Goal: Task Accomplishment & Management: Manage account settings

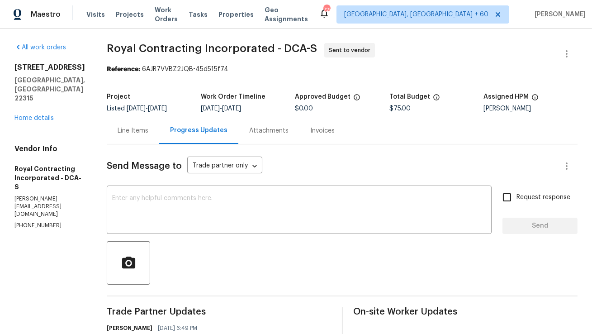
click at [39, 222] on p "(703) 498-9323" at bounding box center [49, 226] width 71 height 8
click at [39, 222] on p "[PHONE_NUMBER]" at bounding box center [49, 226] width 71 height 8
copy p "[PHONE_NUMBER]"
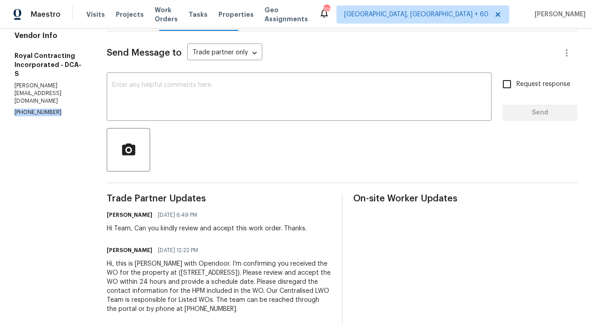
scroll to position [118, 0]
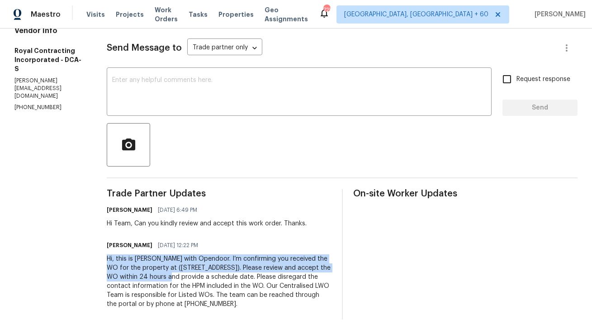
copy div "Hi, this is Anthony with Opendoor. I’m confirming you received the WO for the p…"
drag, startPoint x: 117, startPoint y: 256, endPoint x: 195, endPoint y: 275, distance: 80.0
click at [195, 275] on div "Hi, this is [PERSON_NAME] with Opendoor. I’m confirming you received the WO for…" at bounding box center [219, 281] width 224 height 54
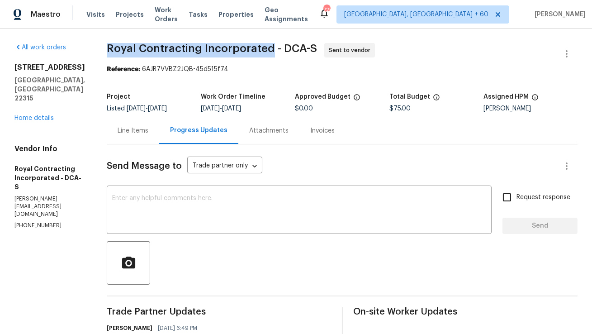
copy span "Royal Contracting Incorporated"
drag, startPoint x: 119, startPoint y: 47, endPoint x: 279, endPoint y: 48, distance: 159.8
click at [279, 48] on span "Royal Contracting Incorporated - DCA-S" at bounding box center [212, 48] width 210 height 11
copy span "Royal Contracting Incorporated"
drag, startPoint x: 116, startPoint y: 49, endPoint x: 278, endPoint y: 48, distance: 161.6
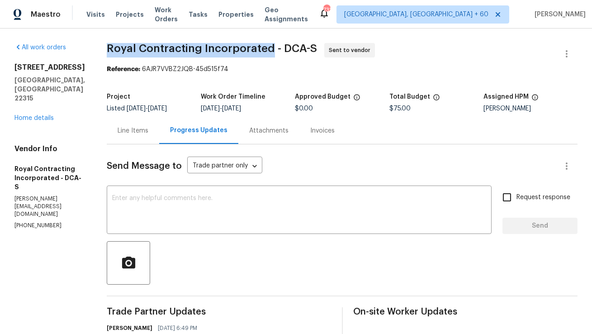
click at [278, 48] on span "Royal Contracting Incorporated - DCA-S" at bounding box center [212, 48] width 210 height 11
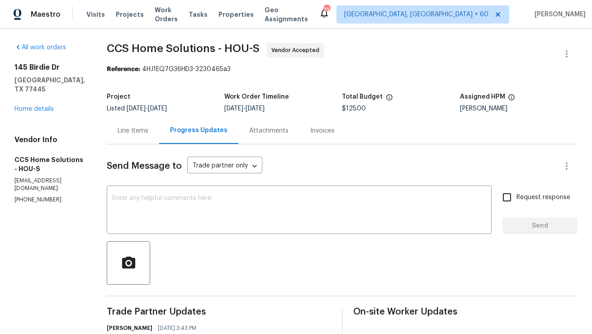
click at [29, 176] on div "Vendor Info CCS Home Solutions - HOU-S [EMAIL_ADDRESS][DOMAIN_NAME] [PHONE_NUMB…" at bounding box center [49, 169] width 71 height 68
click at [29, 196] on p "[PHONE_NUMBER]" at bounding box center [49, 200] width 71 height 8
copy p "[PHONE_NUMBER]"
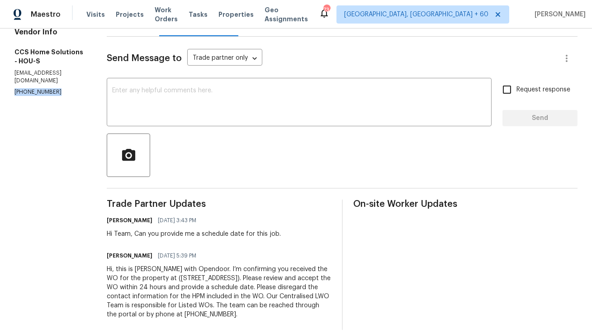
scroll to position [118, 0]
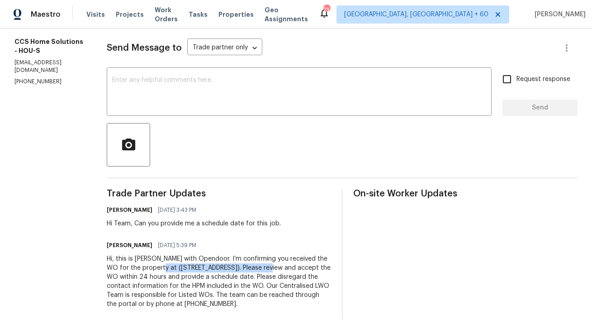
copy div "[STREET_ADDRESS])"
copy div "145 Birdie Dr, Hempstead, TX 77445"
drag, startPoint x: 158, startPoint y: 267, endPoint x: 262, endPoint y: 266, distance: 104.1
click at [262, 266] on div "Hi, this is Anthony with Opendoor. I’m confirming you received the WO for the p…" at bounding box center [219, 281] width 224 height 54
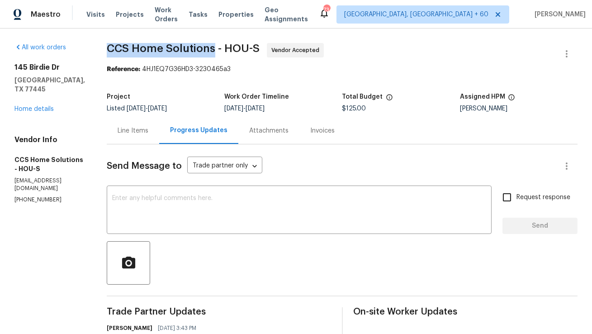
copy span "CCS Home Solutions"
drag, startPoint x: 110, startPoint y: 48, endPoint x: 217, endPoint y: 45, distance: 107.8
click at [217, 45] on span "CCS Home Solutions - HOU-S" at bounding box center [183, 48] width 153 height 11
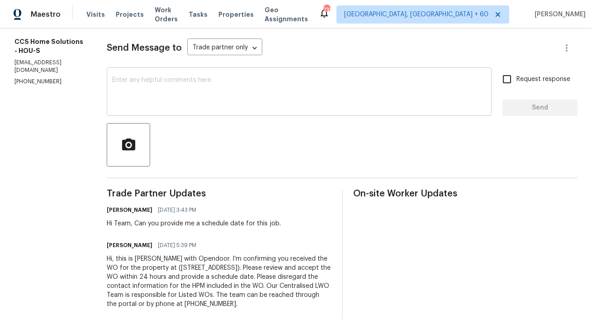
scroll to position [88, 0]
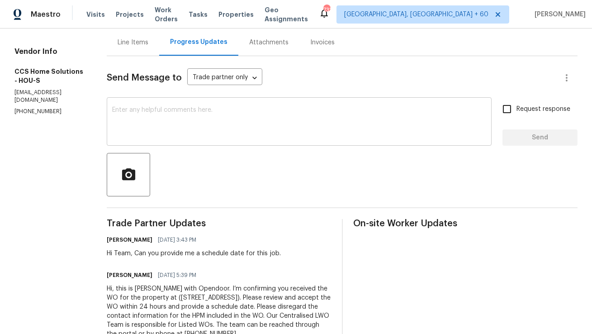
click at [234, 128] on textarea at bounding box center [299, 123] width 374 height 32
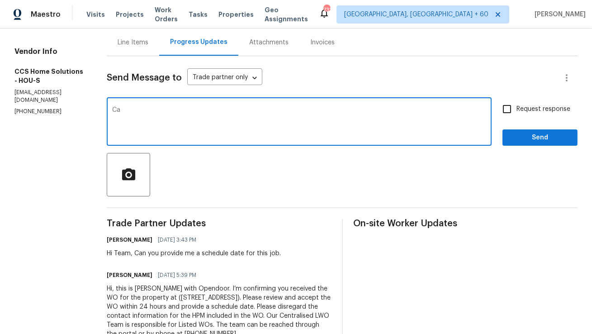
type textarea "C"
type textarea "Good morning team, Can you provide an update on this work order?"
click at [504, 112] on input "Request response" at bounding box center [507, 109] width 19 height 19
checkbox input "true"
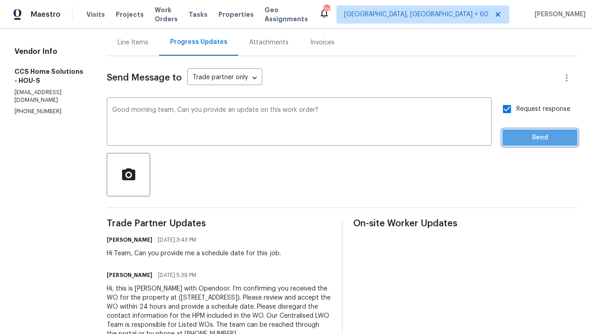
click at [525, 140] on span "Send" at bounding box center [540, 137] width 61 height 11
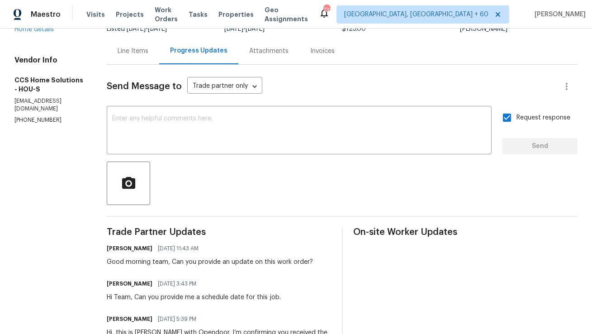
scroll to position [0, 0]
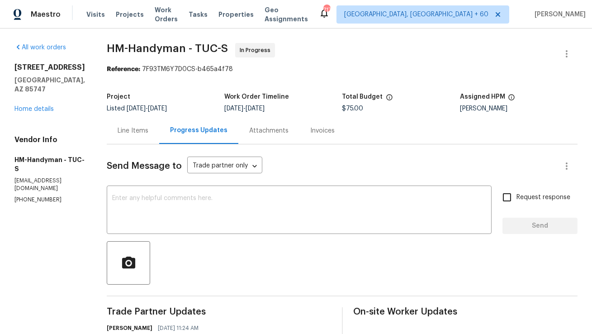
click at [138, 126] on div "Line Items" at bounding box center [133, 130] width 31 height 9
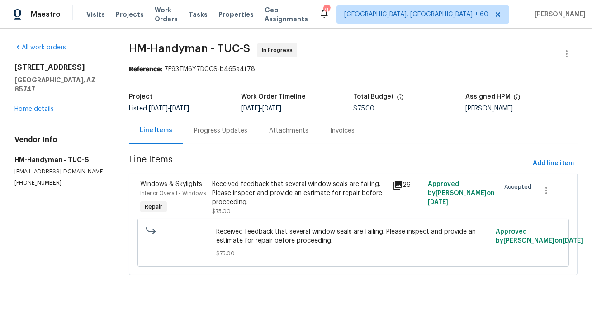
click at [269, 129] on div "Attachments" at bounding box center [288, 130] width 39 height 9
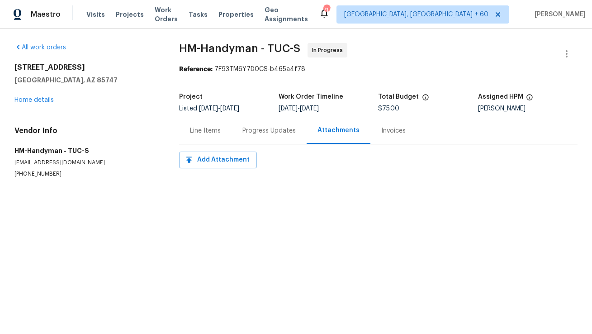
click at [237, 124] on div "Progress Updates" at bounding box center [269, 130] width 75 height 27
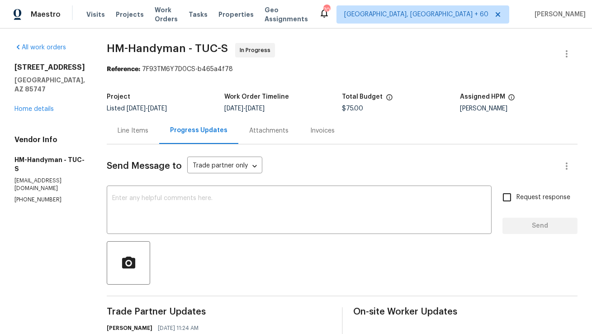
scroll to position [91, 0]
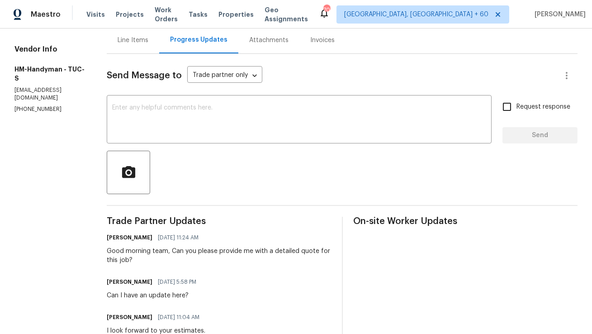
click at [145, 41] on div "Line Items" at bounding box center [133, 40] width 31 height 9
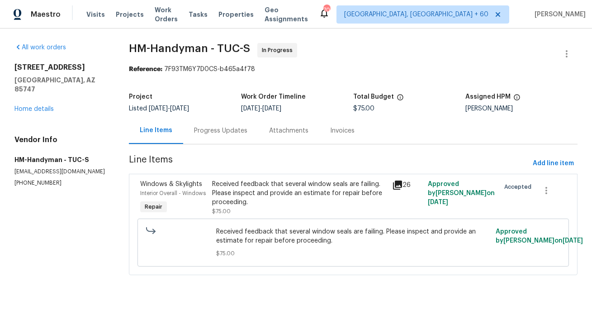
click at [215, 135] on div "Progress Updates" at bounding box center [220, 130] width 53 height 9
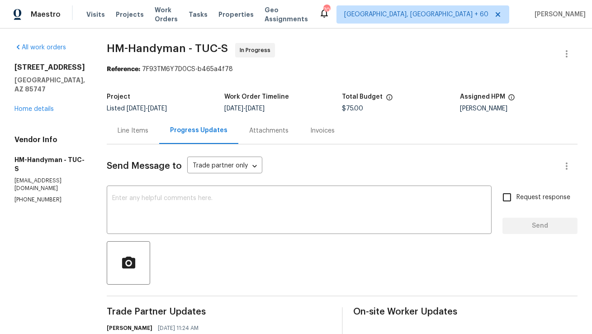
click at [148, 133] on div "Line Items" at bounding box center [133, 130] width 31 height 9
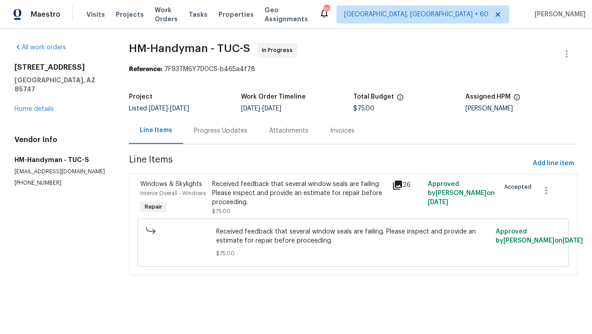
click at [216, 200] on div "Received feedback that several window seals are failing. Please inspect and pro…" at bounding box center [299, 193] width 174 height 27
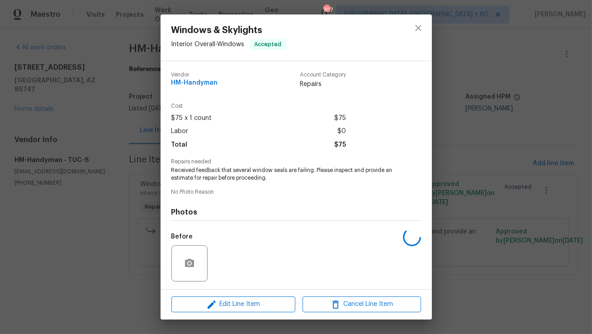
scroll to position [61, 0]
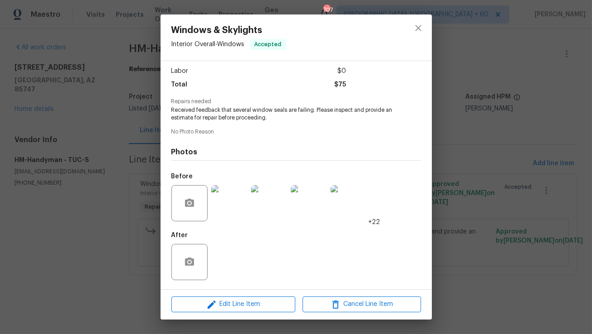
click at [227, 210] on img at bounding box center [229, 203] width 36 height 36
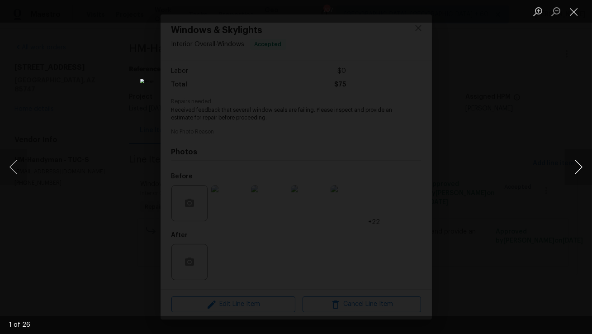
click at [579, 166] on button "Next image" at bounding box center [578, 167] width 27 height 36
click at [580, 166] on button "Next image" at bounding box center [578, 167] width 27 height 36
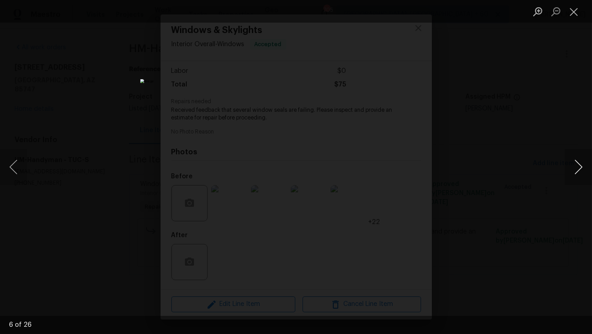
click at [580, 167] on button "Next image" at bounding box center [578, 167] width 27 height 36
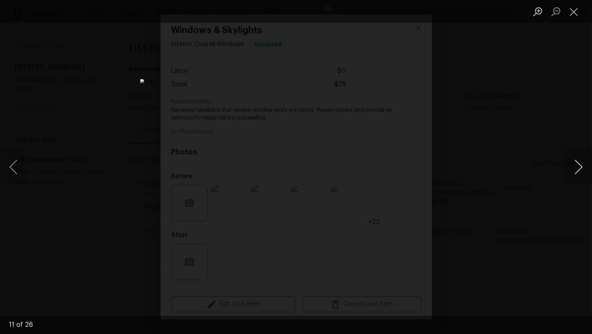
click at [580, 167] on button "Next image" at bounding box center [578, 167] width 27 height 36
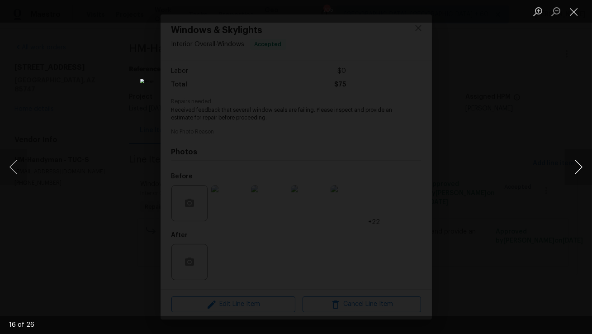
click at [580, 167] on button "Next image" at bounding box center [578, 167] width 27 height 36
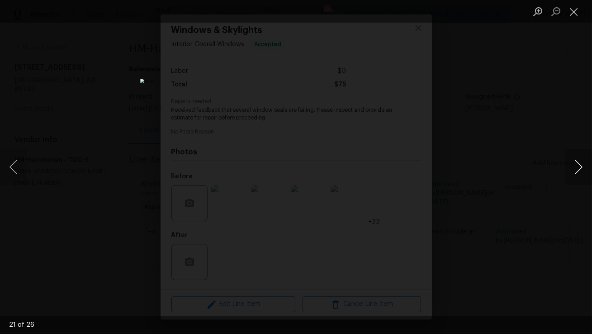
click at [580, 167] on button "Next image" at bounding box center [578, 167] width 27 height 36
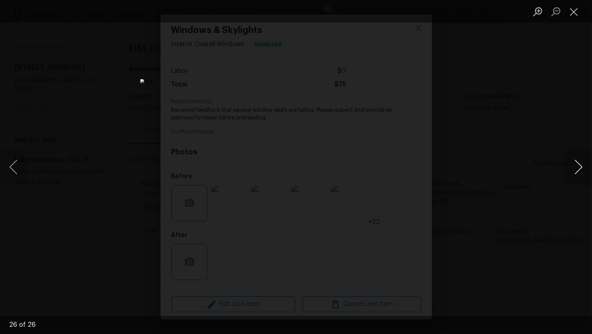
click at [580, 167] on button "Next image" at bounding box center [578, 167] width 27 height 36
click at [577, 19] on button "Close lightbox" at bounding box center [574, 12] width 18 height 16
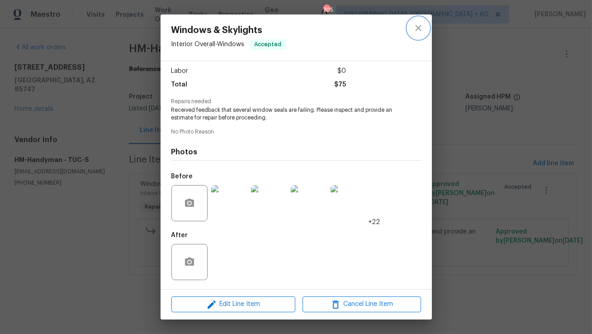
click at [414, 30] on icon "close" at bounding box center [418, 28] width 11 height 11
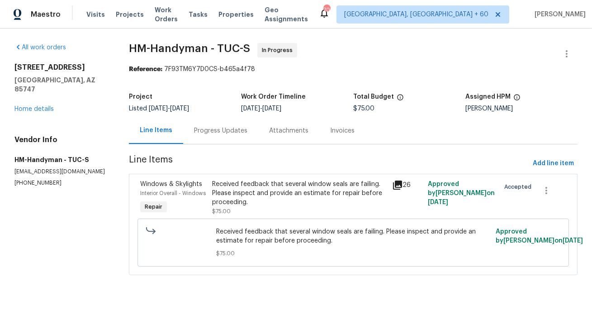
click at [202, 133] on div "Progress Updates" at bounding box center [220, 130] width 53 height 9
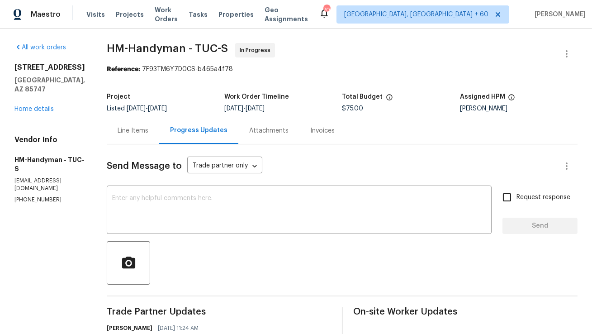
click at [143, 138] on div "Line Items" at bounding box center [133, 130] width 52 height 27
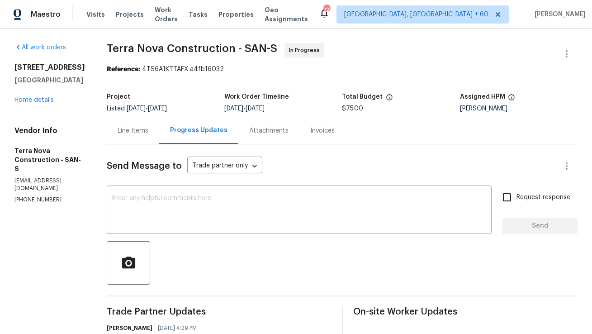
click at [148, 127] on div "Line Items" at bounding box center [133, 130] width 31 height 9
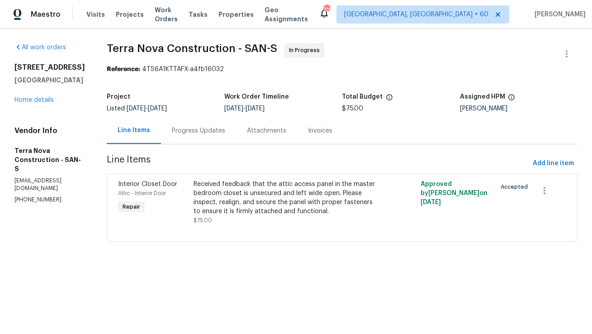
click at [224, 135] on div "Progress Updates" at bounding box center [198, 130] width 53 height 9
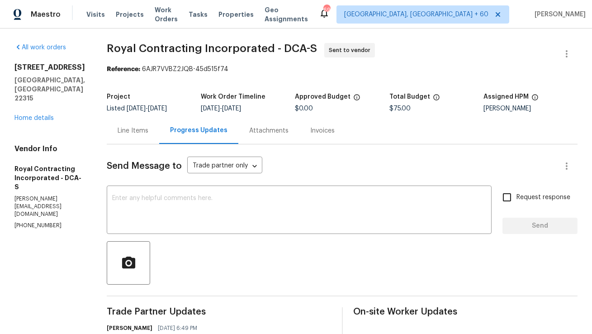
click at [159, 126] on div "Line Items" at bounding box center [133, 130] width 52 height 27
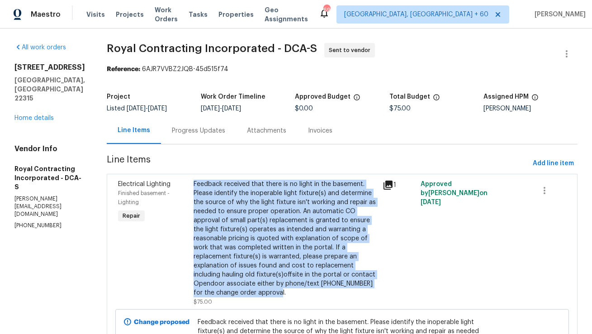
click at [393, 185] on icon at bounding box center [388, 185] width 9 height 9
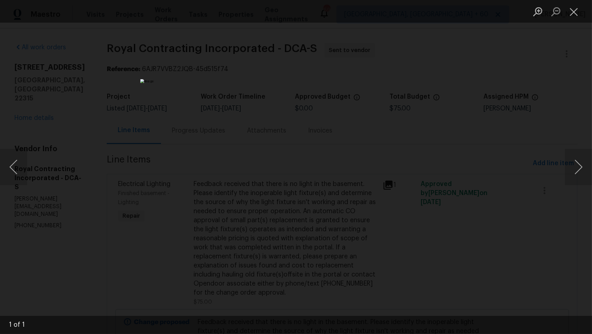
click at [473, 157] on div "Lightbox" at bounding box center [296, 167] width 592 height 334
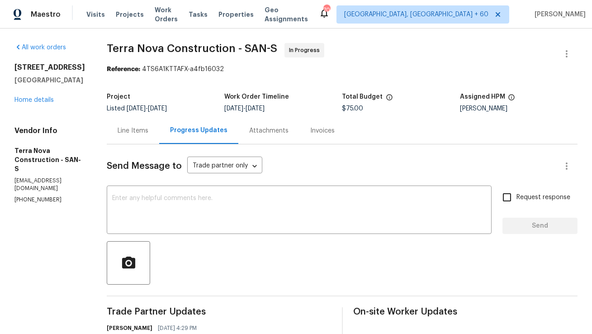
click at [159, 136] on div "Line Items" at bounding box center [133, 130] width 52 height 27
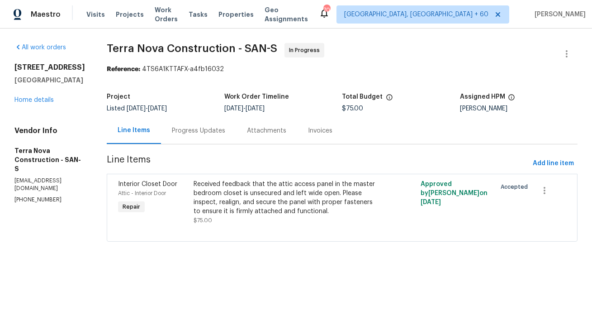
click at [237, 213] on div "Received feedback that the attic access panel in the master bedroom closet is u…" at bounding box center [286, 198] width 184 height 36
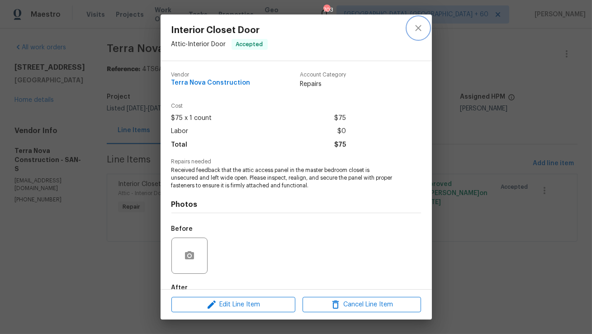
click at [418, 32] on icon "close" at bounding box center [418, 28] width 11 height 11
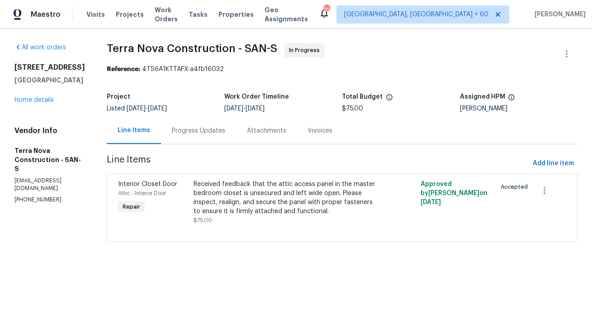
click at [209, 127] on div "Progress Updates" at bounding box center [198, 130] width 53 height 9
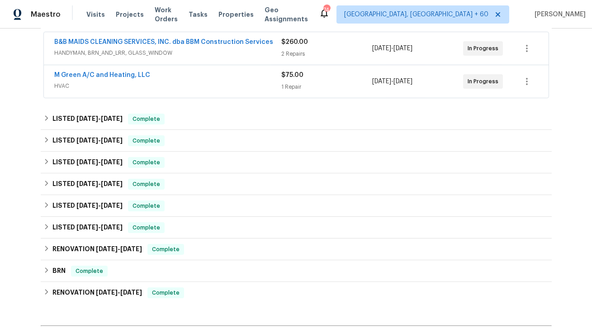
scroll to position [277, 0]
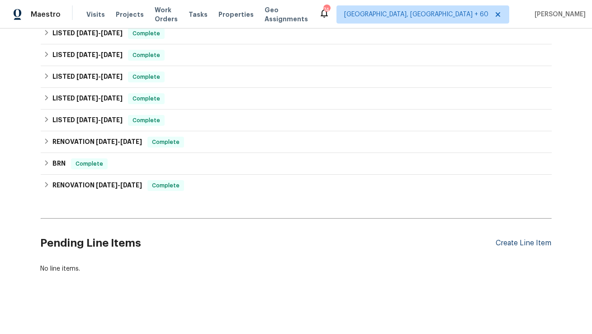
click at [511, 243] on div "Create Line Item" at bounding box center [524, 243] width 56 height 9
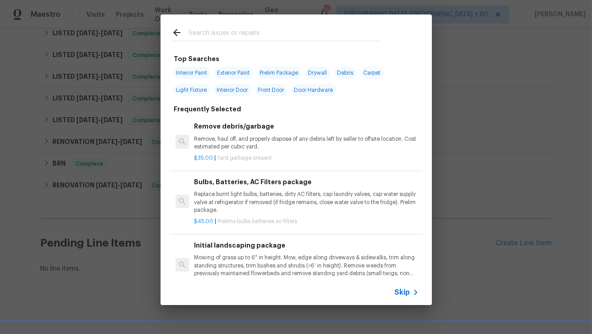
click at [394, 291] on div "Skip" at bounding box center [297, 292] width 272 height 25
click at [408, 293] on span "Skip" at bounding box center [402, 292] width 15 height 9
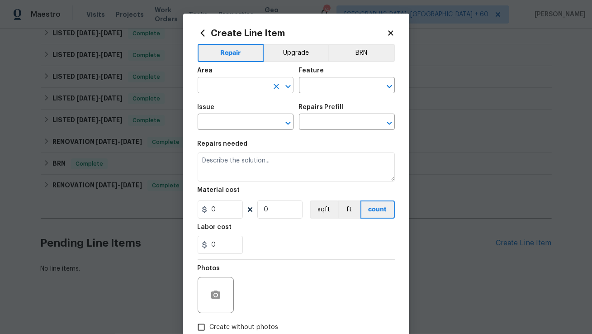
click at [261, 83] on input "text" at bounding box center [233, 86] width 71 height 14
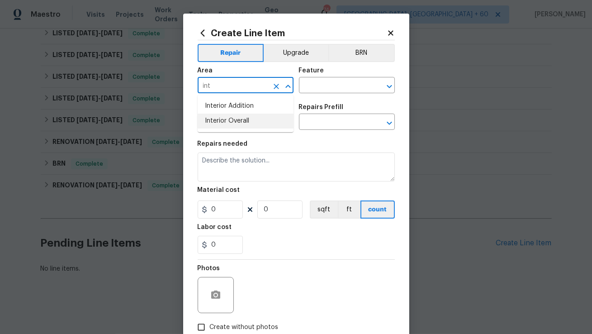
type input "Interior Overall"
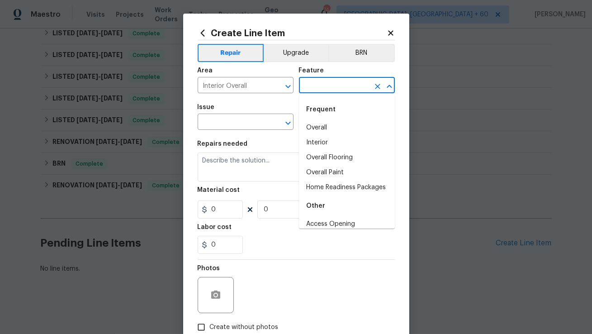
click at [320, 86] on input "text" at bounding box center [334, 86] width 71 height 14
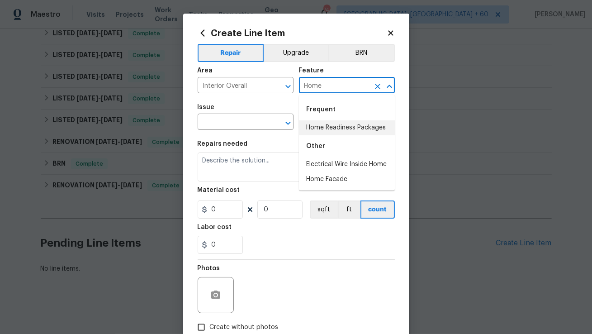
click at [324, 123] on li "Home Readiness Packages" at bounding box center [347, 127] width 96 height 15
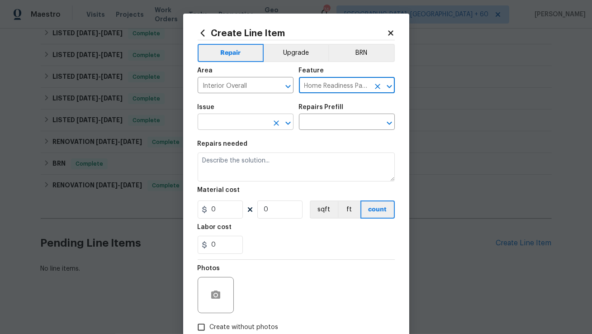
type input "Home Readiness Packages"
click at [243, 126] on input "text" at bounding box center [233, 123] width 71 height 14
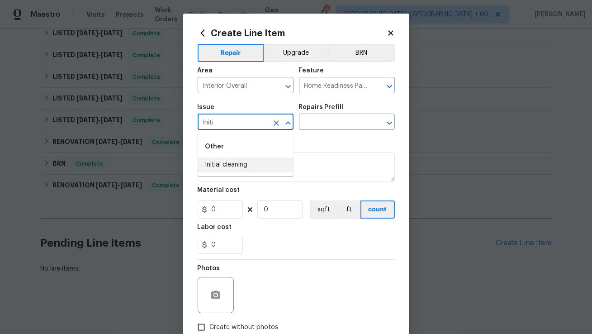
click at [252, 159] on li "Initial cleaning" at bounding box center [246, 164] width 96 height 15
type input "Initial cleaning"
click at [337, 127] on input "text" at bounding box center [334, 123] width 71 height 14
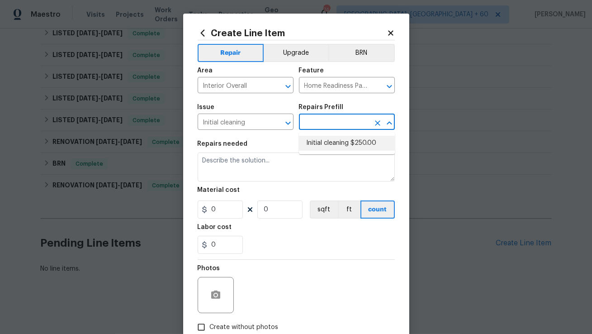
click at [334, 143] on li "Initial cleaning $250.00" at bounding box center [347, 143] width 96 height 15
type input "Initial cleaning $250.00"
type textarea "1. Wipe down exterior doors and trim. 2. Clean out all exterior light fixtures …"
type input "250"
type input "1"
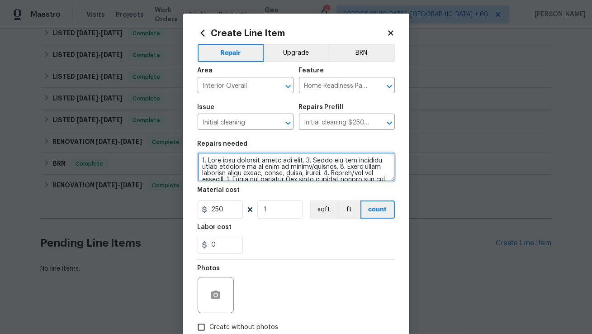
click at [283, 162] on textarea at bounding box center [296, 167] width 197 height 29
paste textarea "Wipe down exterior doors and trim. 2. Clean out all exterior light fixtures to …"
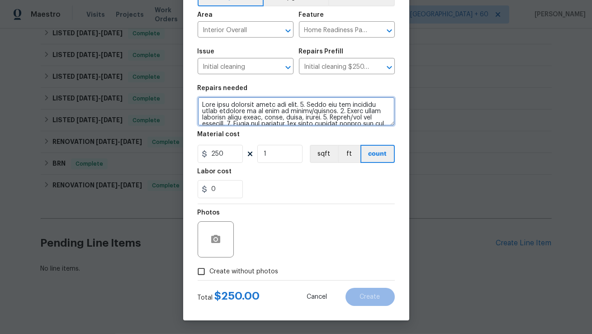
type textarea "Wipe down exterior doors and trim. 2. Clean out all exterior light fixtures to …"
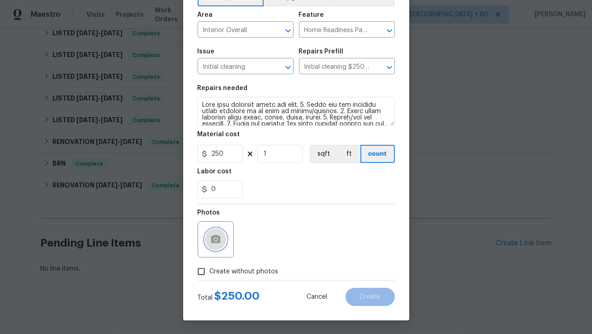
click at [219, 242] on icon "button" at bounding box center [215, 239] width 9 height 8
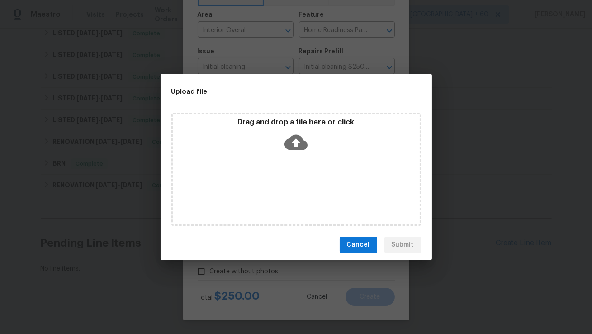
click at [292, 146] on icon at bounding box center [296, 142] width 23 height 15
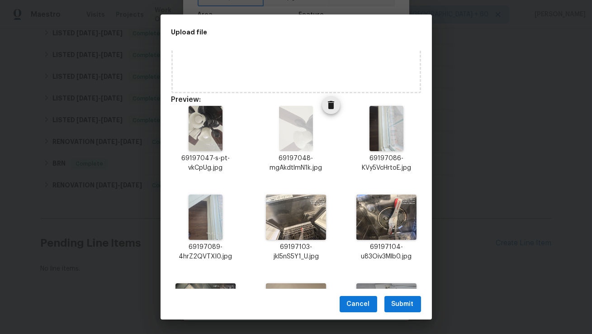
scroll to position [0, 0]
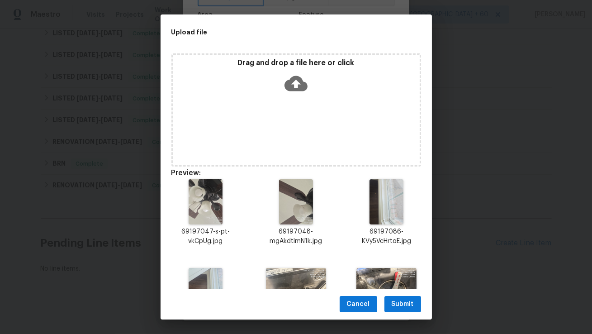
click at [406, 306] on span "Submit" at bounding box center [403, 304] width 22 height 11
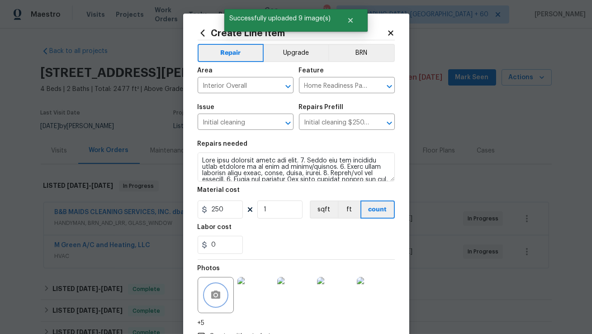
scroll to position [56, 0]
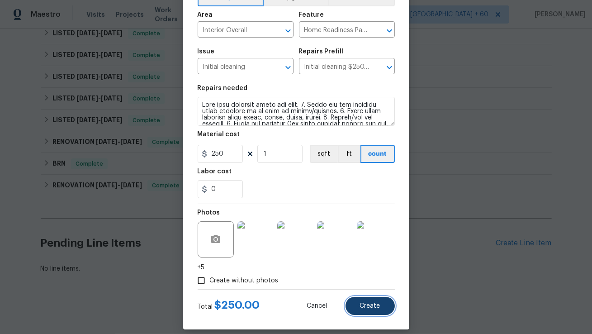
click at [372, 304] on span "Create" at bounding box center [370, 306] width 20 height 7
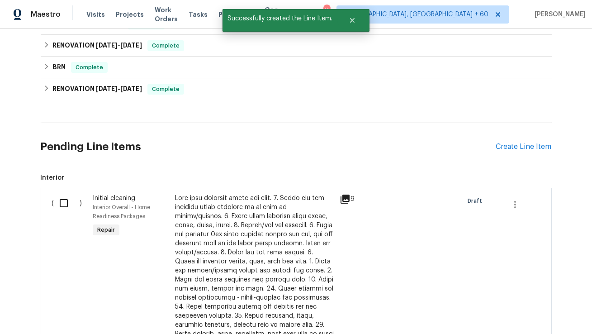
scroll to position [382, 0]
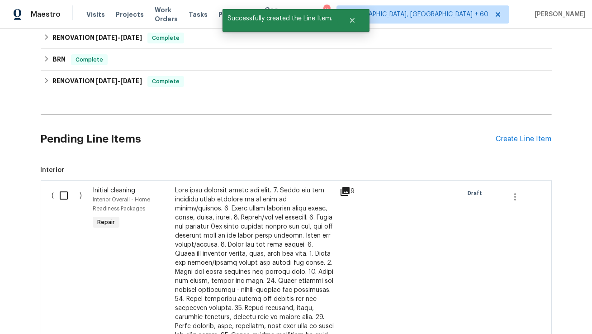
click at [60, 194] on input "checkbox" at bounding box center [67, 195] width 26 height 19
checkbox input "true"
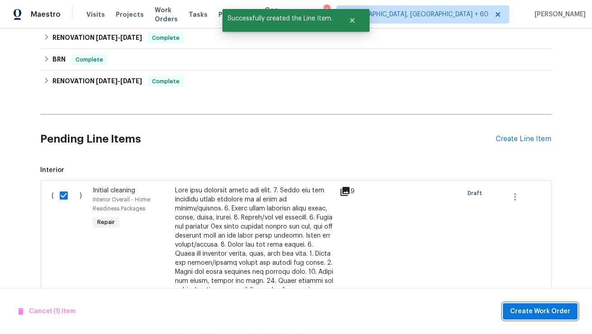
click at [550, 308] on span "Create Work Order" at bounding box center [540, 311] width 60 height 11
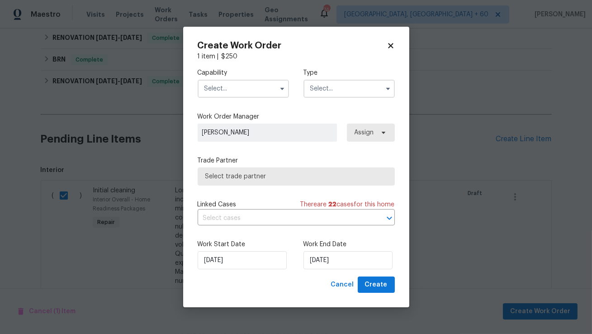
click at [243, 88] on input "text" at bounding box center [243, 89] width 91 height 18
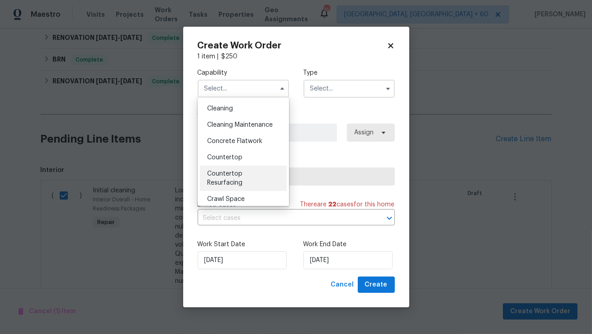
scroll to position [116, 0]
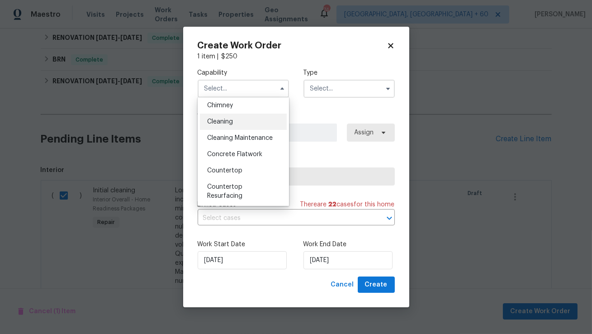
click at [255, 124] on div "Cleaning" at bounding box center [243, 122] width 87 height 16
type input "Cleaning"
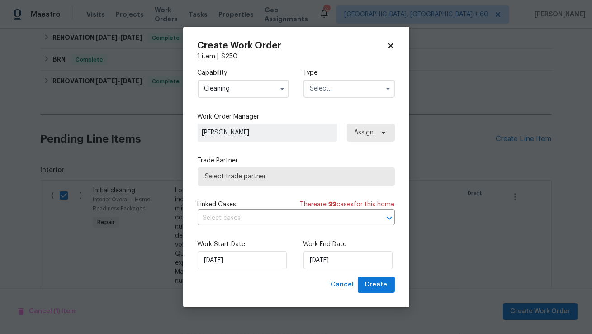
click at [325, 80] on input "text" at bounding box center [349, 89] width 91 height 18
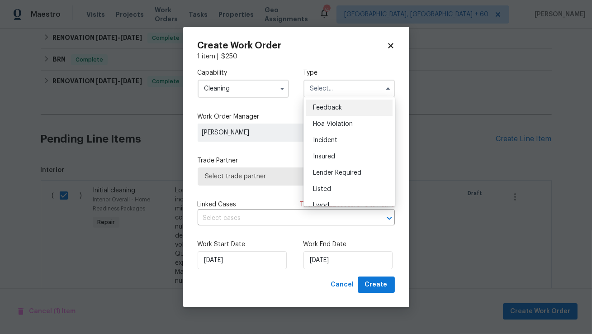
click at [322, 107] on span "Feedback" at bounding box center [327, 108] width 29 height 6
type input "Feedback"
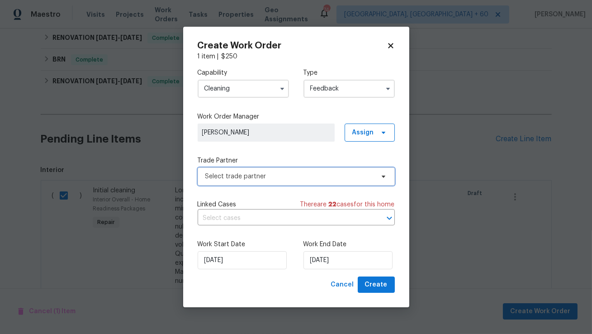
click at [259, 170] on span "Select trade partner" at bounding box center [296, 176] width 197 height 18
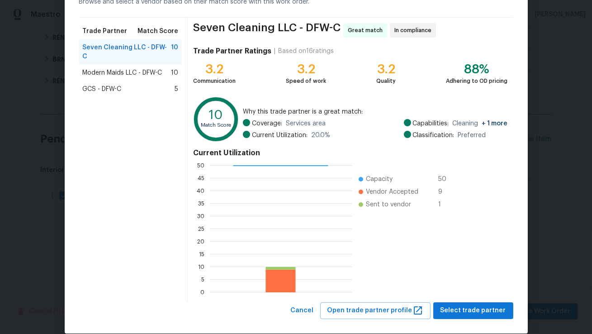
scroll to position [54, 0]
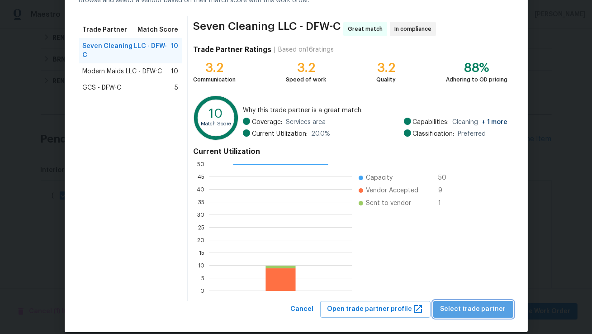
click at [485, 310] on span "Select trade partner" at bounding box center [474, 309] width 66 height 11
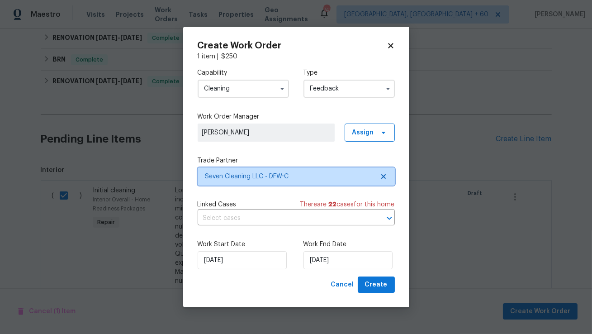
scroll to position [0, 0]
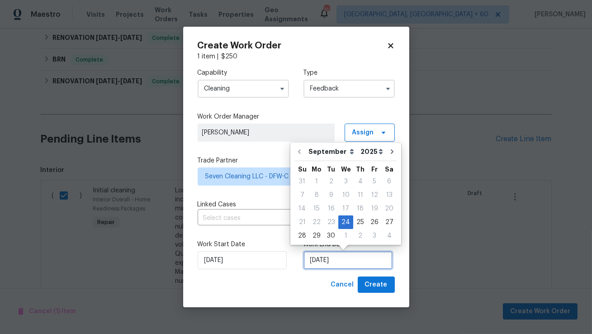
click at [362, 262] on input "[DATE]" at bounding box center [348, 260] width 89 height 18
click at [372, 224] on div "26" at bounding box center [374, 222] width 14 height 13
type input "[DATE]"
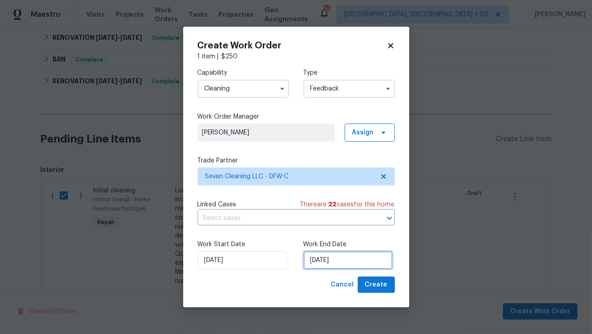
click at [343, 257] on input "[DATE]" at bounding box center [348, 260] width 89 height 18
click at [299, 289] on div "Cancel Create" at bounding box center [296, 285] width 197 height 17
click at [380, 288] on span "Create" at bounding box center [376, 284] width 23 height 11
checkbox input "false"
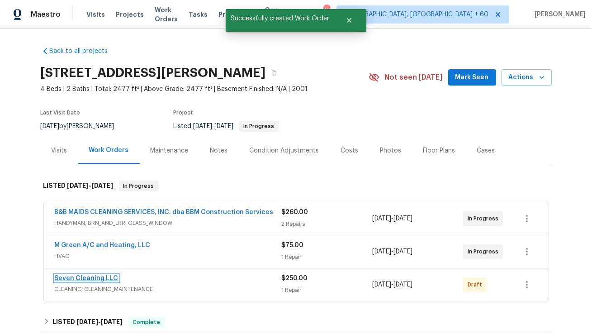
click at [103, 278] on link "Seven Cleaning LLC" at bounding box center [87, 278] width 64 height 6
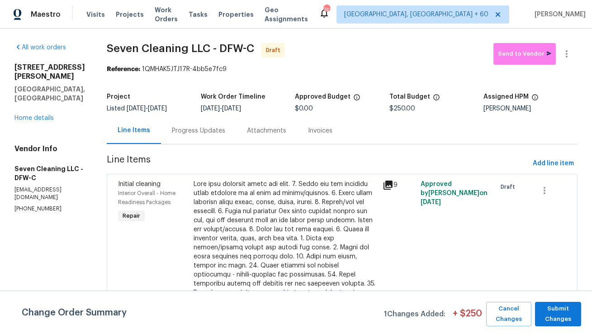
click at [213, 131] on div "Progress Updates" at bounding box center [198, 130] width 53 height 9
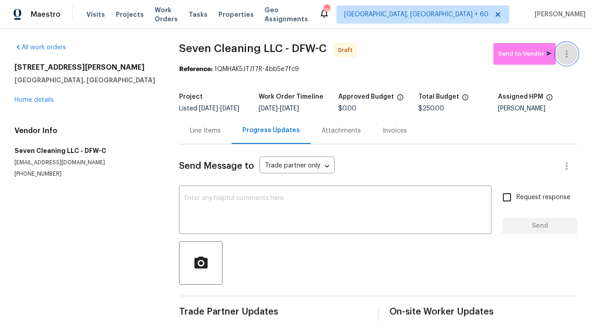
click at [566, 53] on icon "button" at bounding box center [567, 53] width 2 height 7
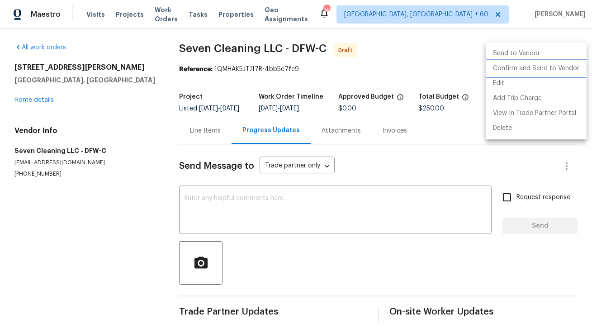
click at [551, 72] on li "Confirm and Send to Vendor" at bounding box center [536, 68] width 101 height 15
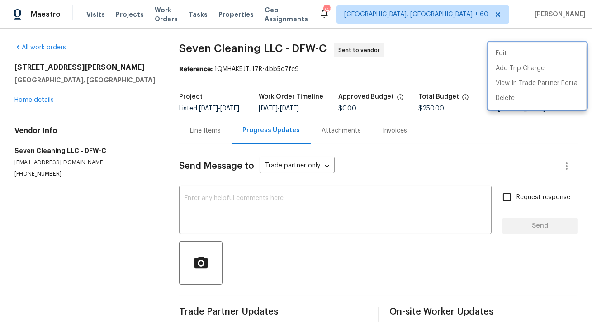
click at [309, 196] on div at bounding box center [296, 167] width 592 height 334
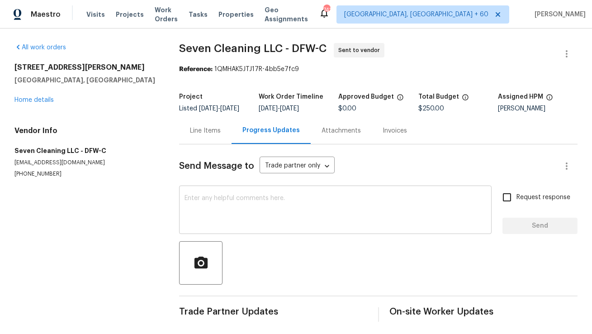
click at [295, 210] on textarea at bounding box center [336, 211] width 302 height 32
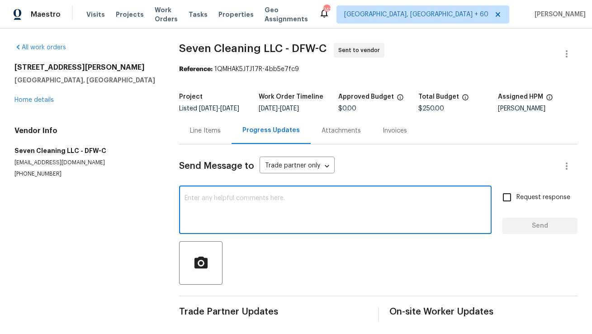
paste textarea "Hi, this is Anthony with Opendoor. I’m confirming you received the WO for the p…"
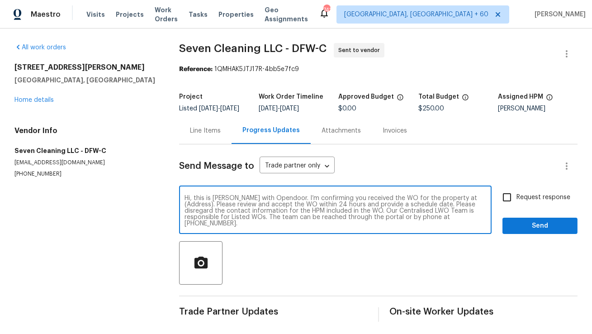
click at [466, 205] on textarea "Hi, this is Anthony with Opendoor. I’m confirming you received the WO for the p…" at bounding box center [336, 211] width 302 height 32
paste textarea "7701 Fern Hill Ln, Rowlett, TX 75089"
type textarea "Hi, this is Anthony with Opendoor. I’m confirming you received the WO for the p…"
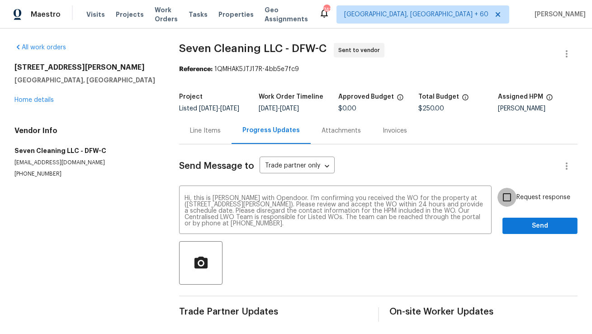
click at [505, 207] on input "Request response" at bounding box center [507, 197] width 19 height 19
checkbox input "true"
click at [519, 232] on span "Send" at bounding box center [540, 225] width 61 height 11
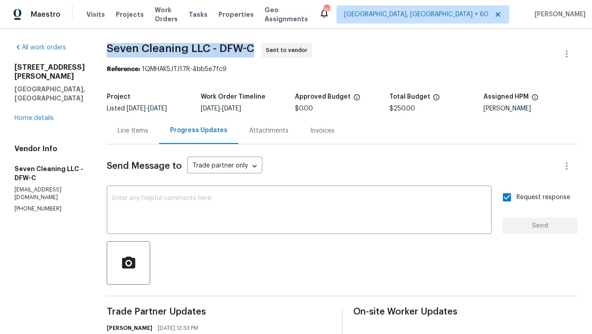
drag, startPoint x: 115, startPoint y: 48, endPoint x: 264, endPoint y: 50, distance: 148.9
click at [264, 50] on span "Seven Cleaning LLC - DFW-C Sent to vendor" at bounding box center [331, 54] width 449 height 22
copy span "Seven Cleaning LLC - DFW-C"
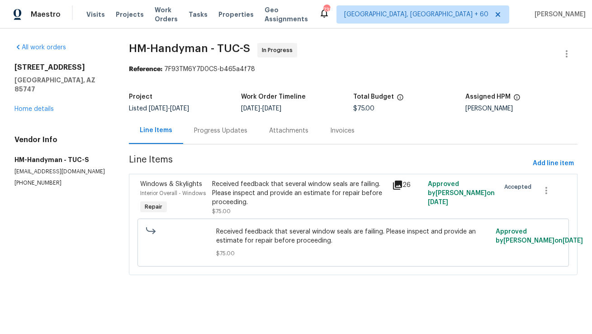
click at [237, 133] on div "Progress Updates" at bounding box center [220, 130] width 53 height 9
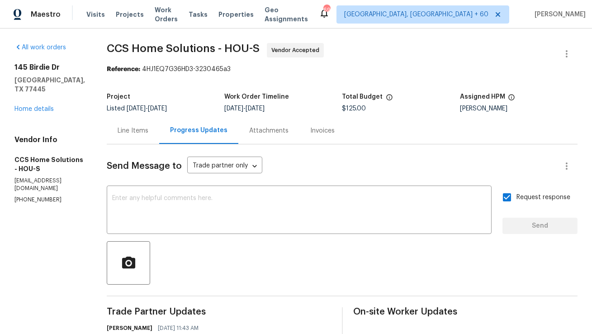
click at [154, 122] on div "Line Items" at bounding box center [133, 130] width 52 height 27
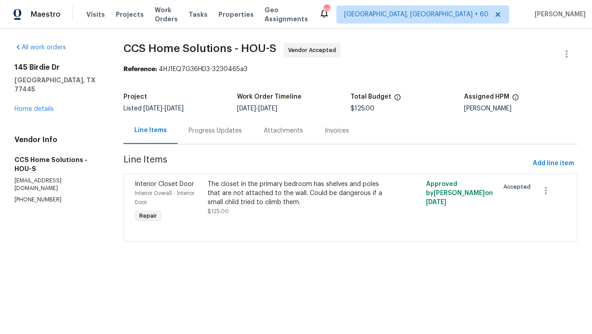
click at [234, 128] on div "Progress Updates" at bounding box center [215, 130] width 53 height 9
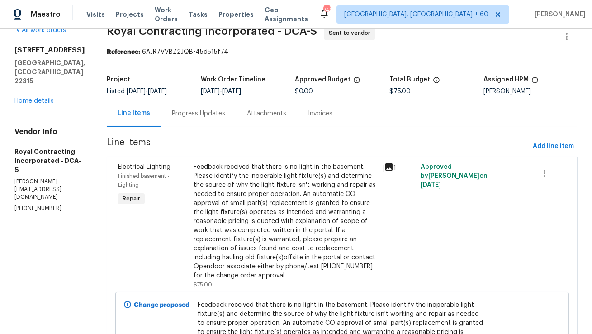
click at [203, 106] on div "Progress Updates" at bounding box center [198, 113] width 75 height 27
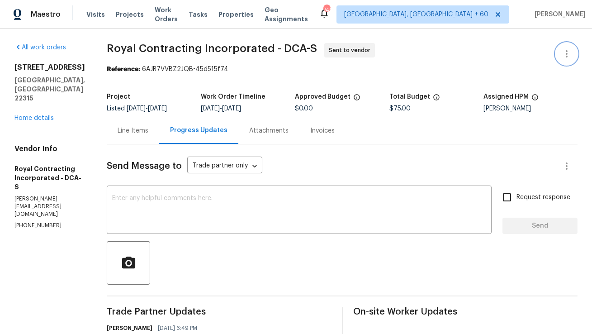
click at [570, 56] on icon "button" at bounding box center [567, 53] width 11 height 11
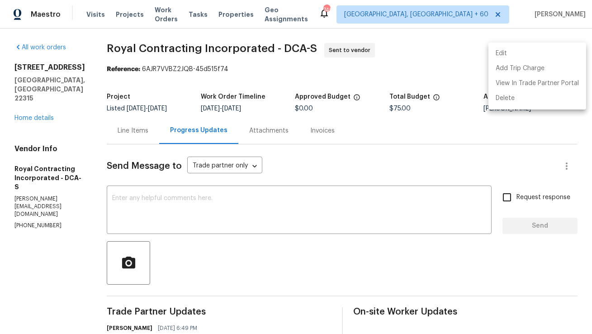
click at [566, 55] on li "Edit" at bounding box center [538, 53] width 98 height 15
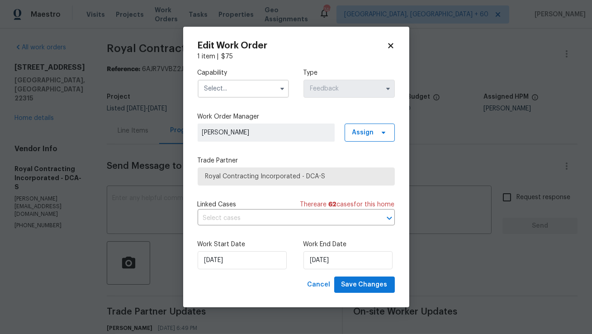
click at [277, 90] on span at bounding box center [283, 89] width 14 height 14
click at [282, 84] on button "button" at bounding box center [282, 88] width 11 height 11
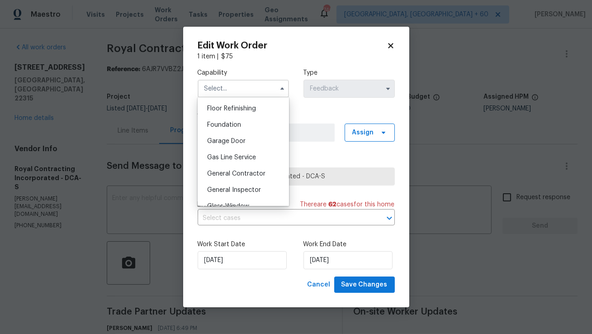
scroll to position [373, 0]
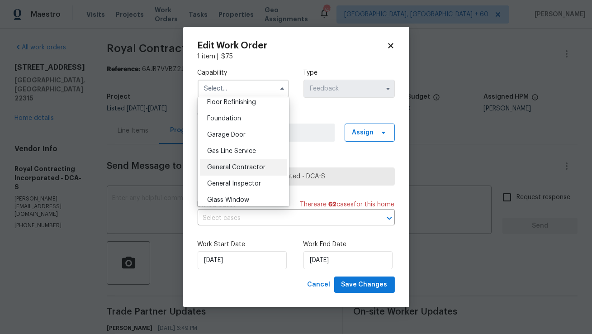
click at [232, 170] on span "General Contractor" at bounding box center [236, 167] width 58 height 6
type input "General Contractor"
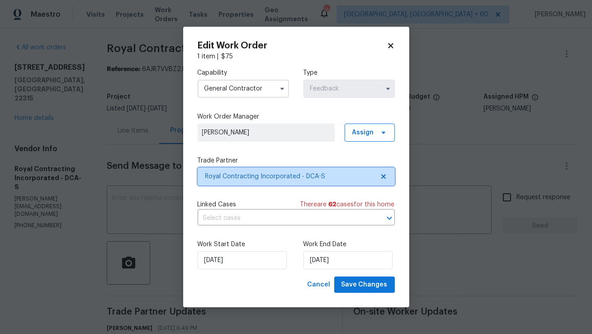
click at [230, 174] on span "Royal Contracting Incorporated - DCA-S" at bounding box center [289, 176] width 169 height 9
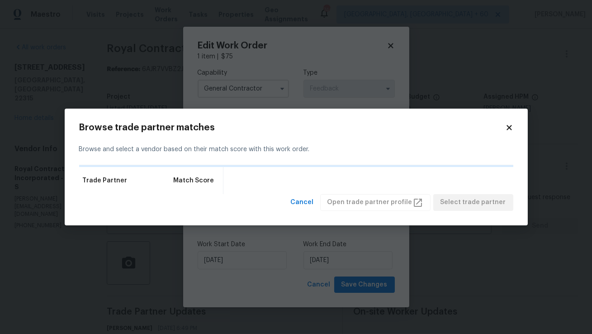
click at [205, 180] on span "Match Score" at bounding box center [193, 180] width 41 height 9
click at [172, 150] on div "Browse and select a vendor based on their match score with this work order." at bounding box center [296, 149] width 434 height 31
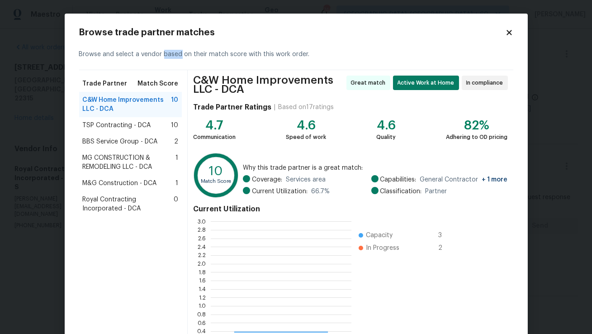
scroll to position [127, 140]
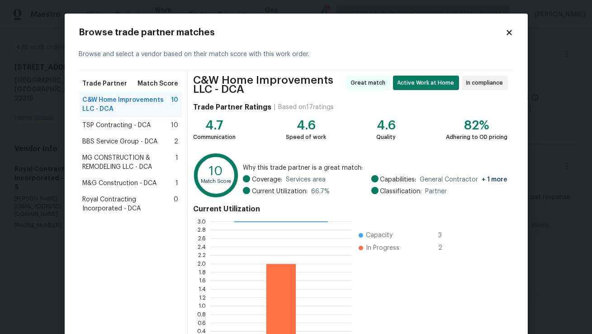
click at [150, 143] on span "BBS Service Group - DCA" at bounding box center [120, 141] width 75 height 9
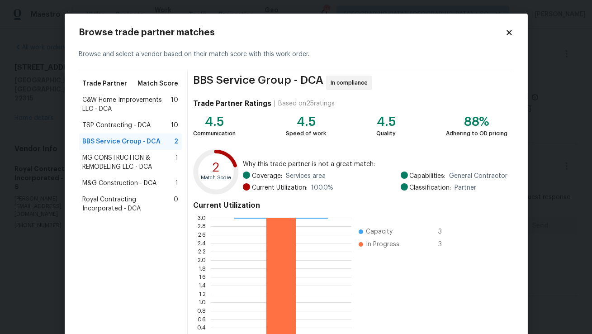
click at [145, 209] on span "Royal Contracting Incorporated - DCA" at bounding box center [128, 204] width 91 height 18
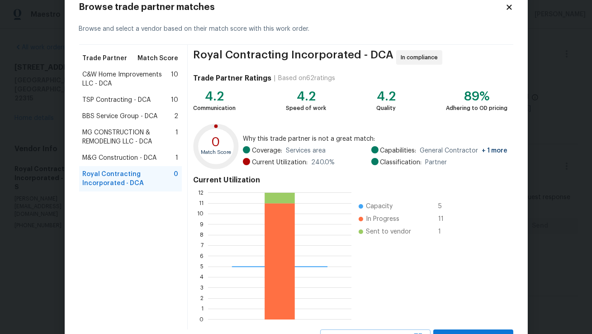
scroll to position [14, 0]
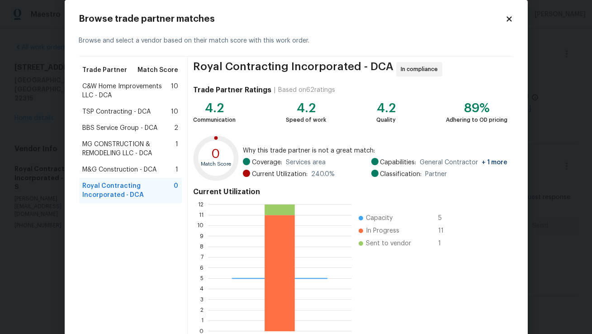
click at [161, 92] on span "C&W Home Improvements LLC - DCA" at bounding box center [127, 91] width 89 height 18
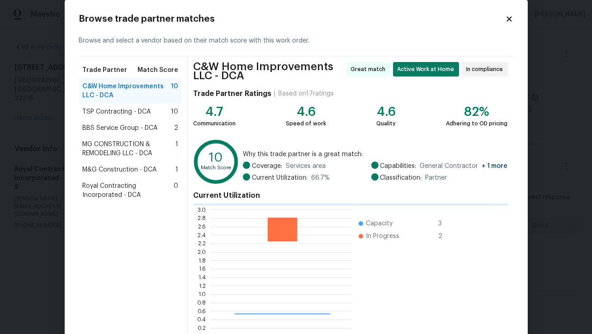
scroll to position [127, 140]
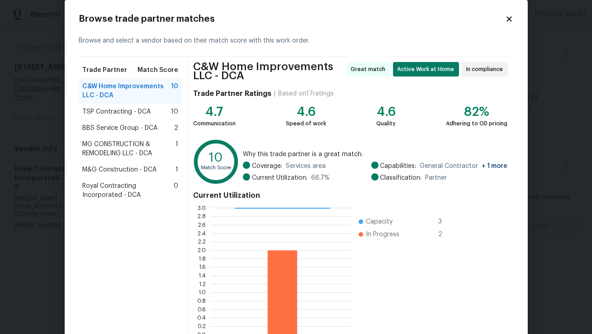
click at [157, 127] on span "BBS Service Group - DCA" at bounding box center [120, 128] width 75 height 9
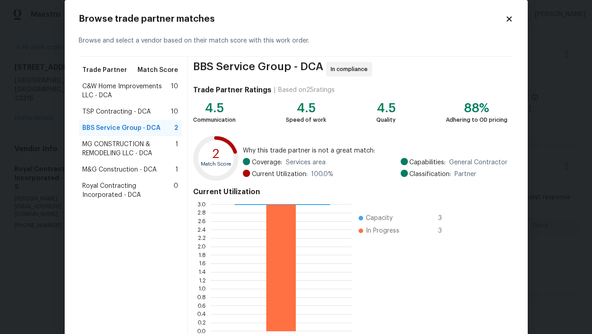
scroll to position [65, 0]
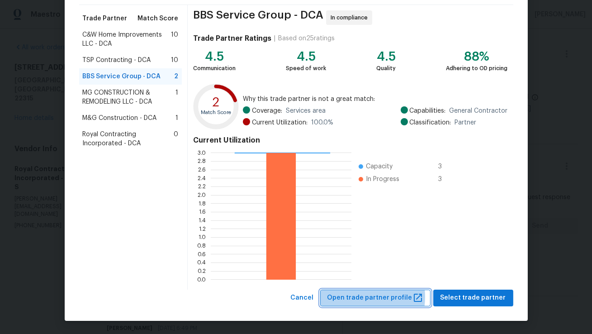
click at [360, 297] on span "Open trade partner profile" at bounding box center [376, 297] width 96 height 11
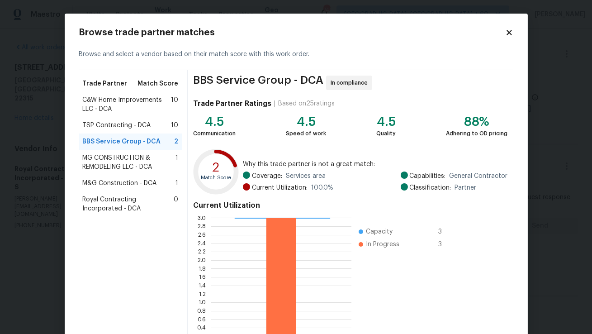
click at [507, 29] on icon at bounding box center [510, 33] width 8 height 8
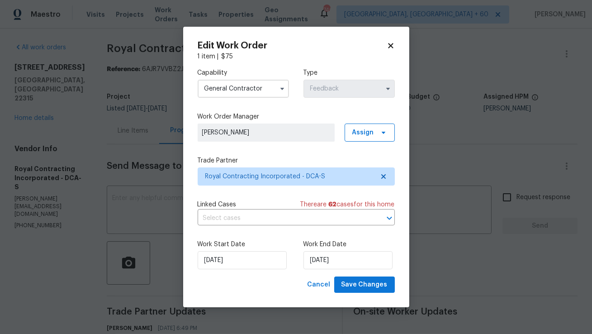
click at [390, 48] on icon at bounding box center [391, 46] width 8 height 8
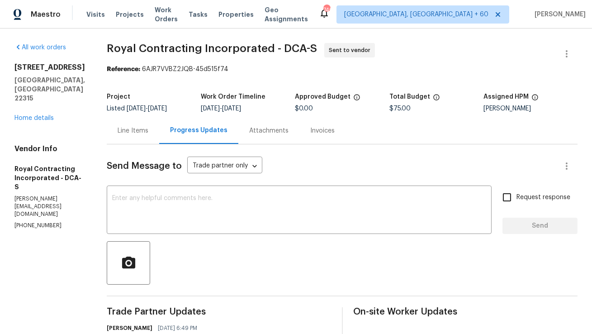
click at [149, 139] on div "Line Items" at bounding box center [133, 130] width 52 height 27
